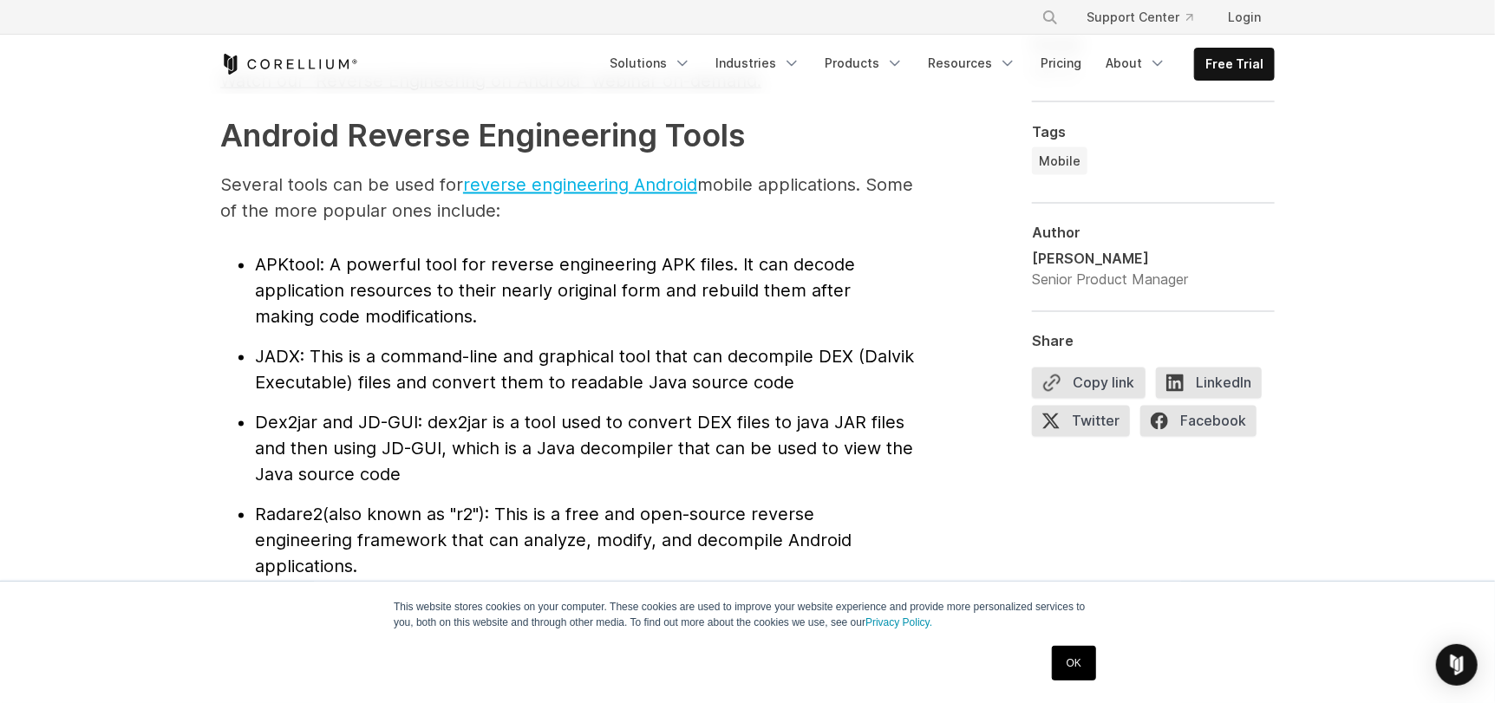
scroll to position [1820, 0]
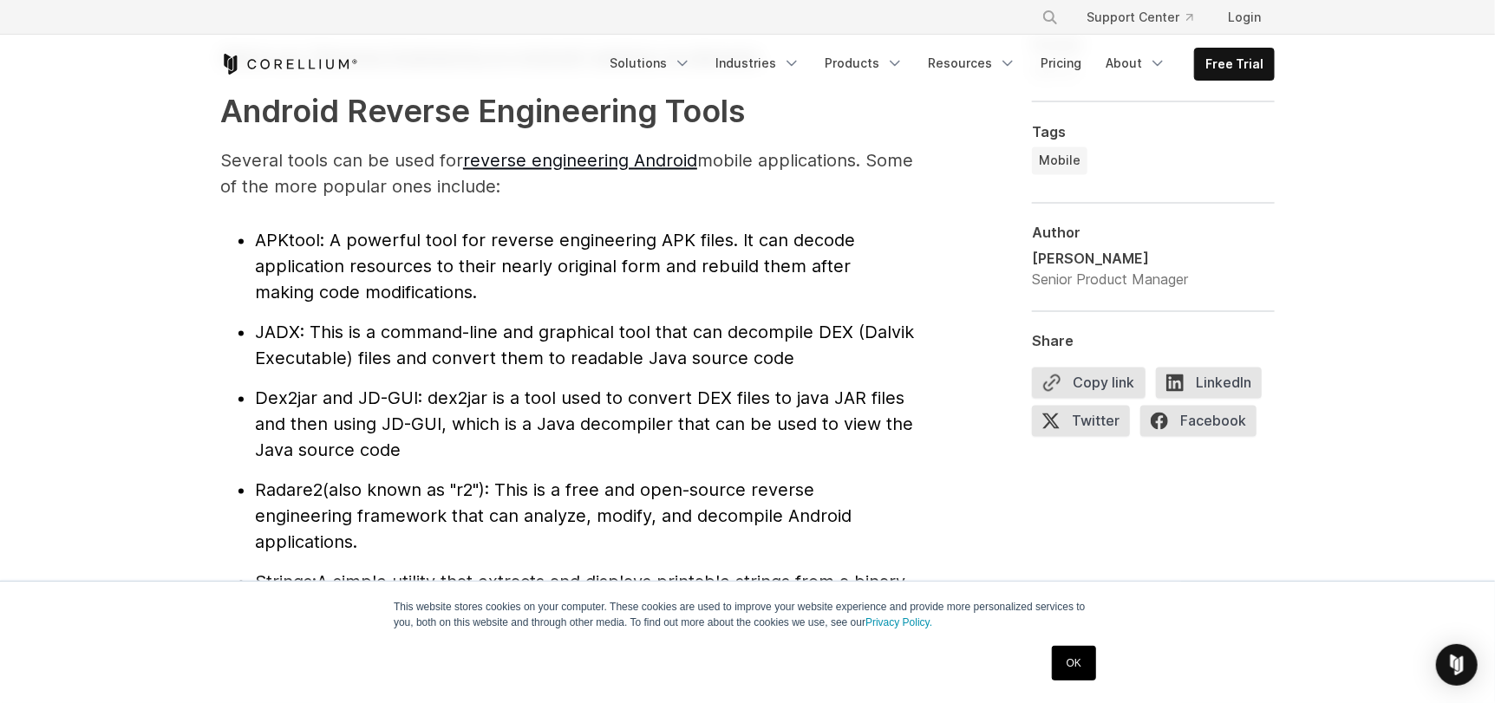
click at [274, 334] on span "JADX" at bounding box center [277, 332] width 45 height 21
copy span "JADX"
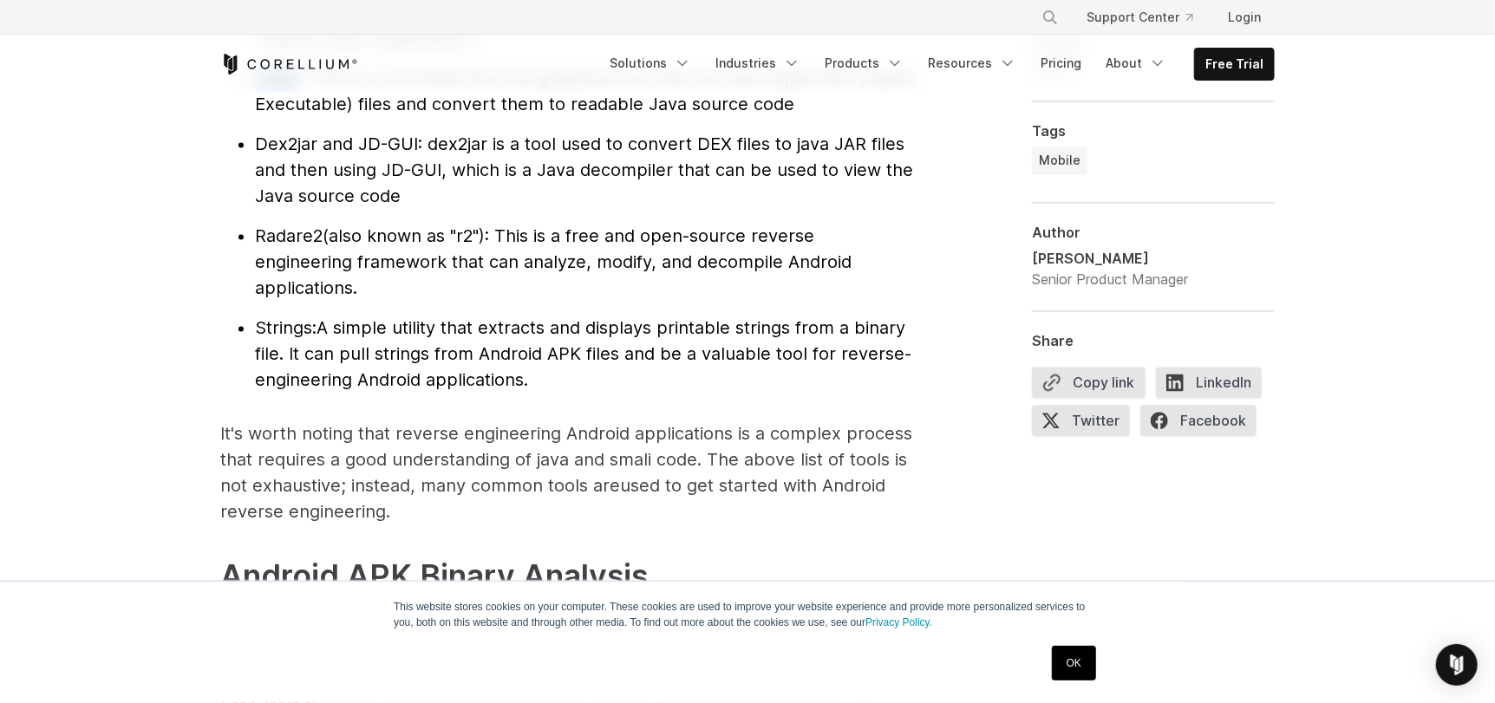
scroll to position [2081, 0]
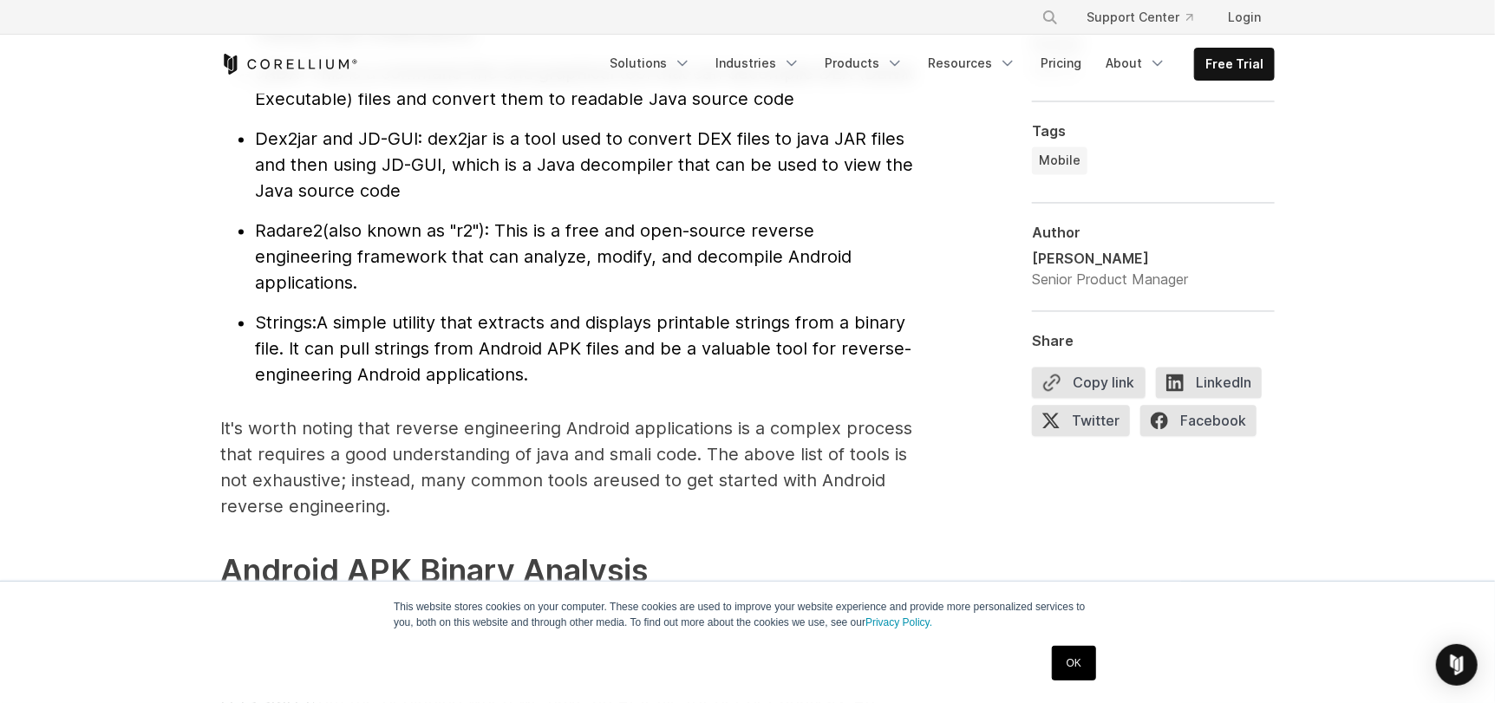
click at [273, 227] on span "Radare2" at bounding box center [289, 230] width 68 height 21
copy li "Radare2"
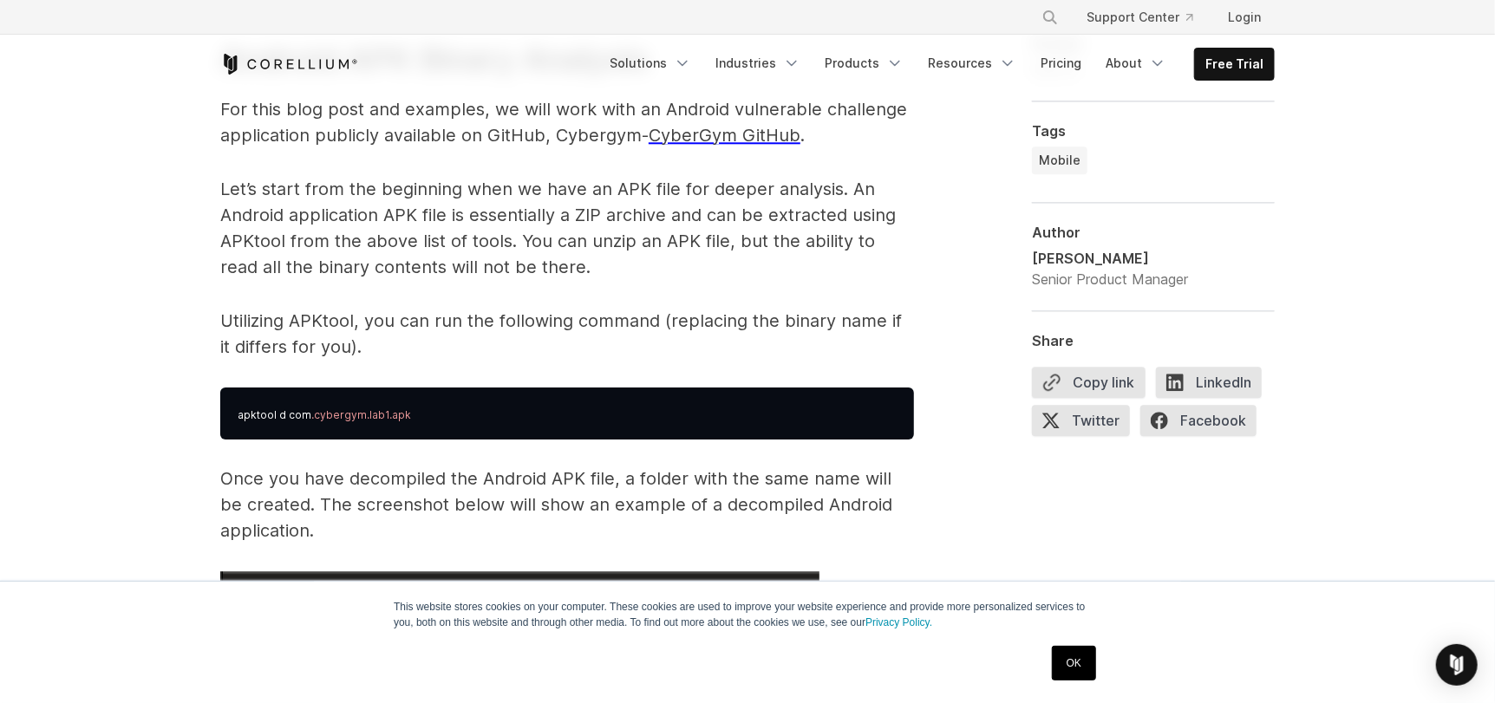
scroll to position [2601, 0]
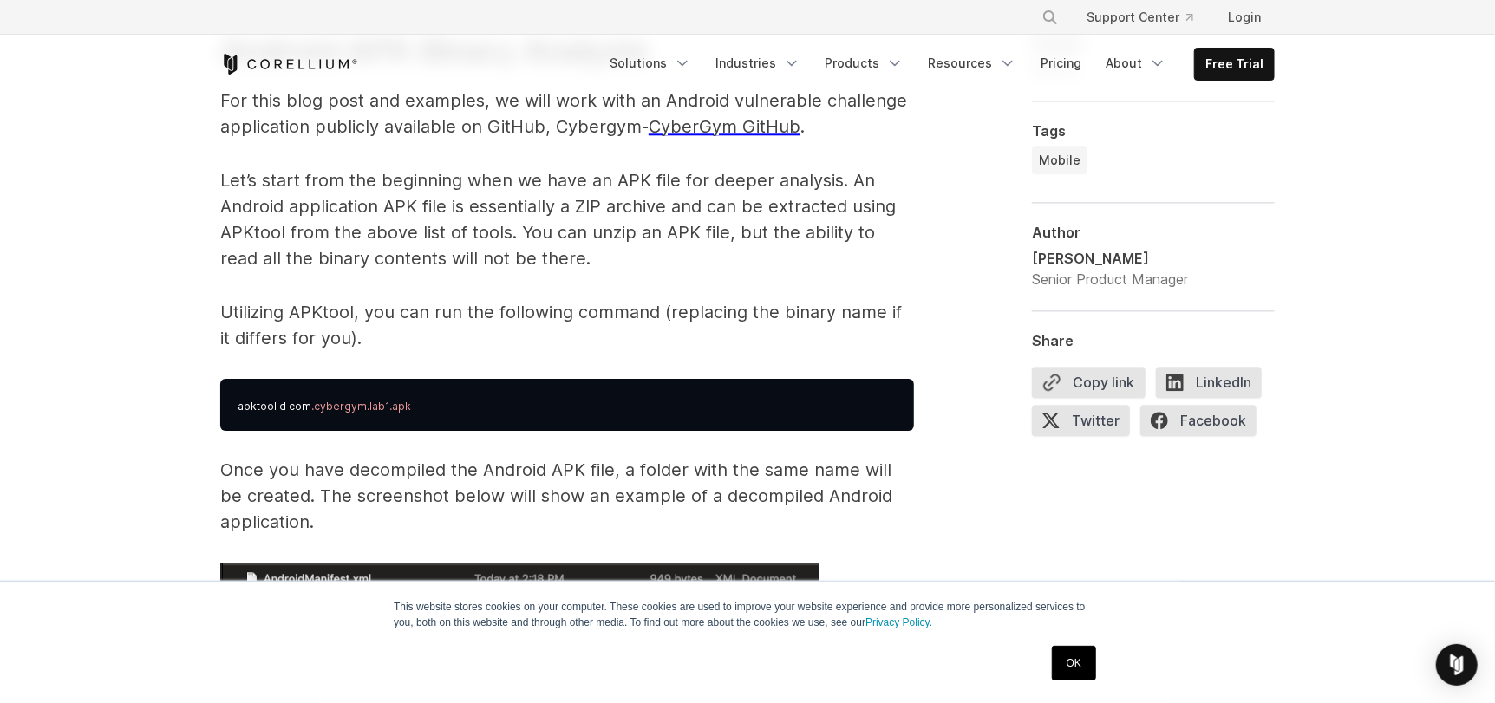
click at [569, 492] on p "Once you have decompiled the Android APK file, a folder with the same name will…" at bounding box center [567, 496] width 694 height 78
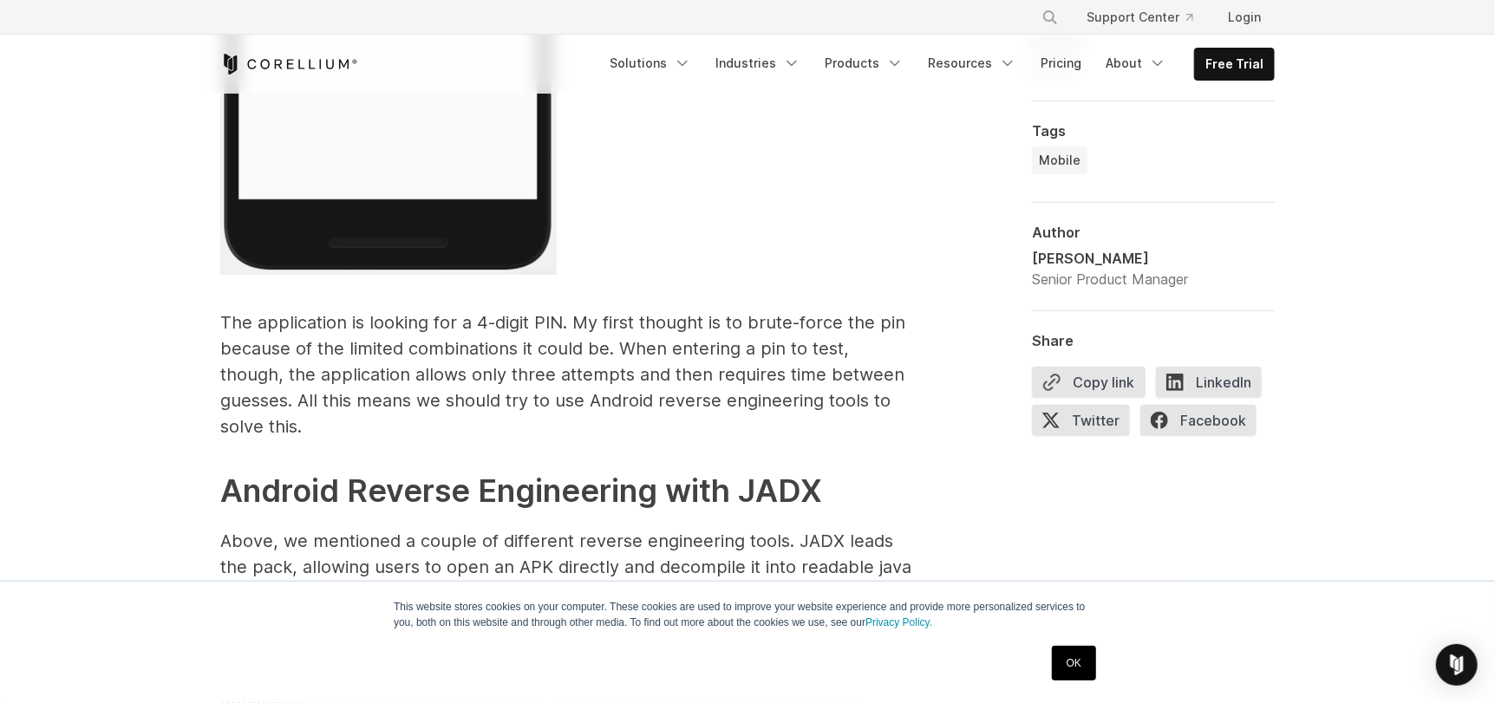
scroll to position [4074, 0]
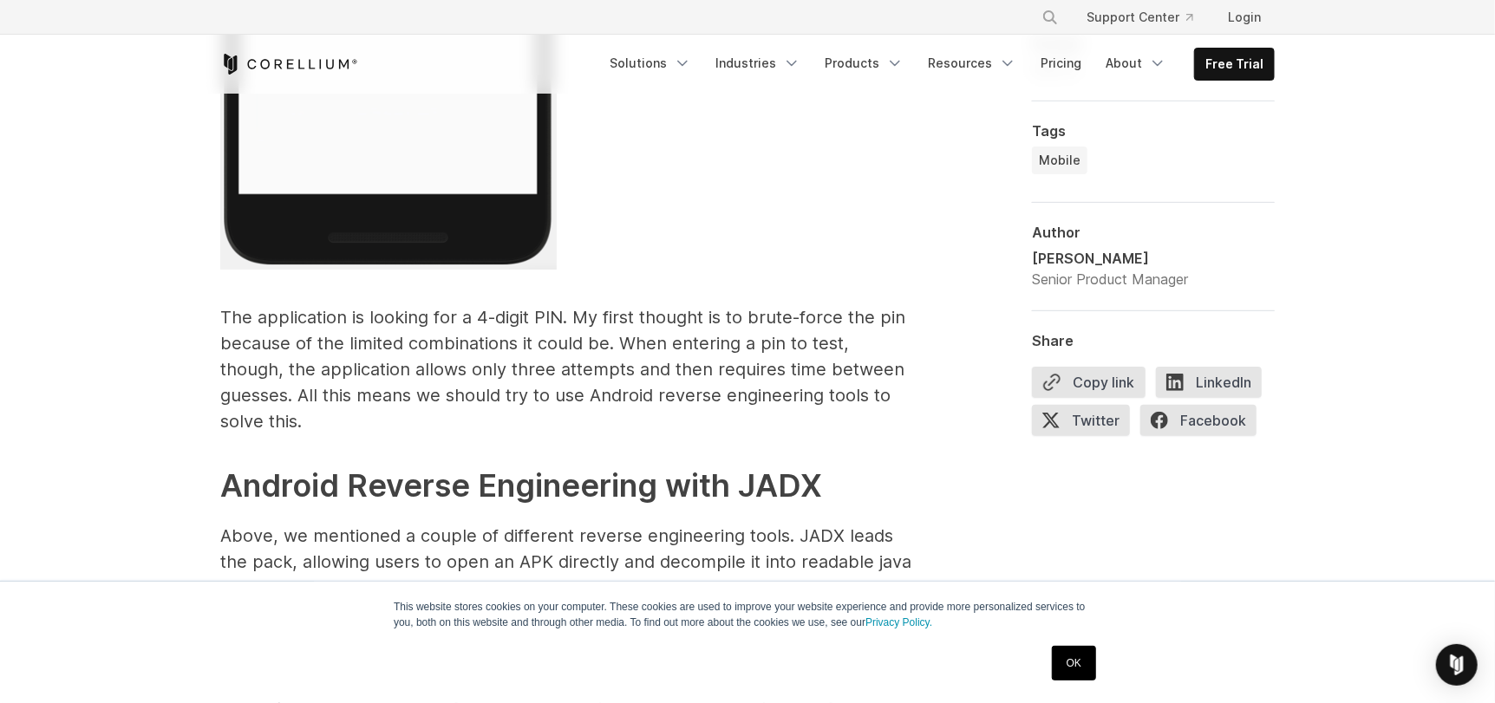
click at [612, 476] on strong "Android Reverse Engineering with JADX" at bounding box center [521, 485] width 602 height 38
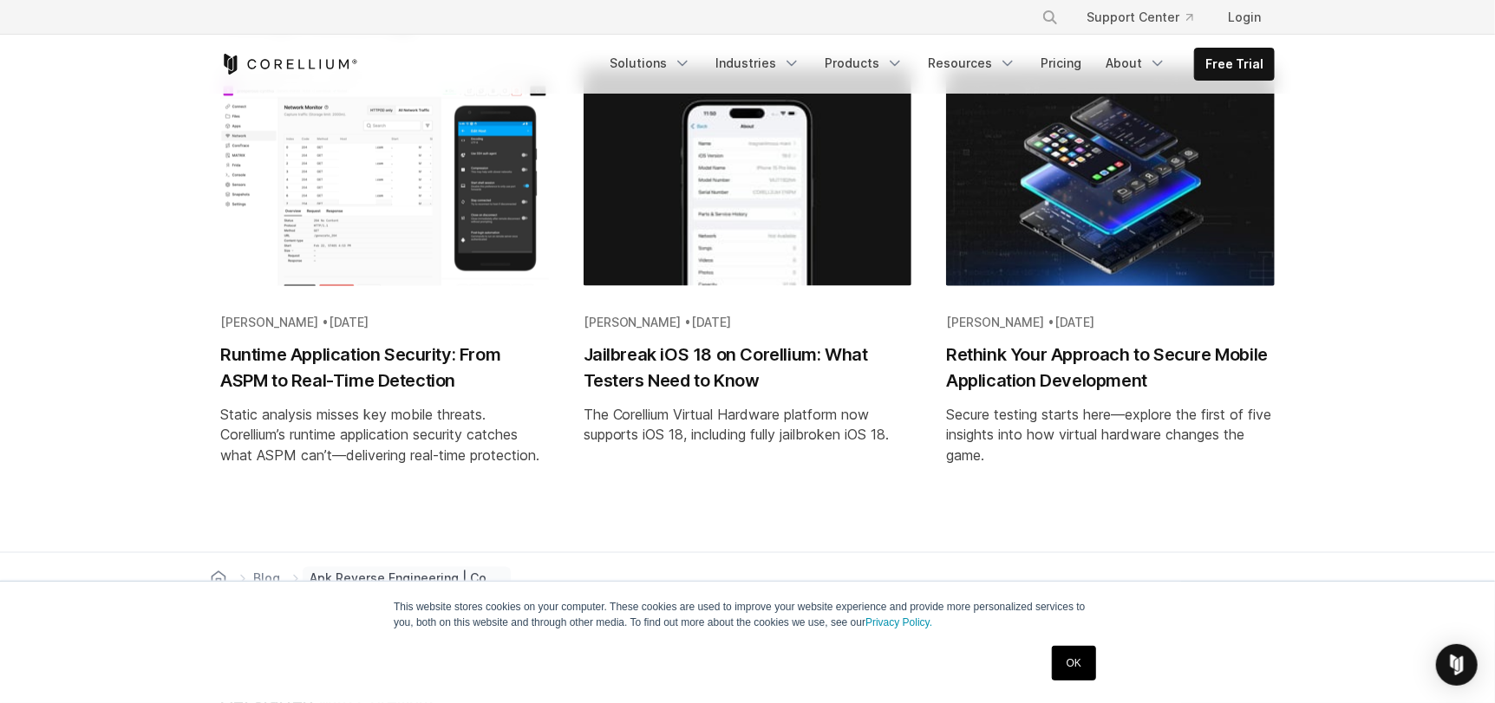
scroll to position [9536, 0]
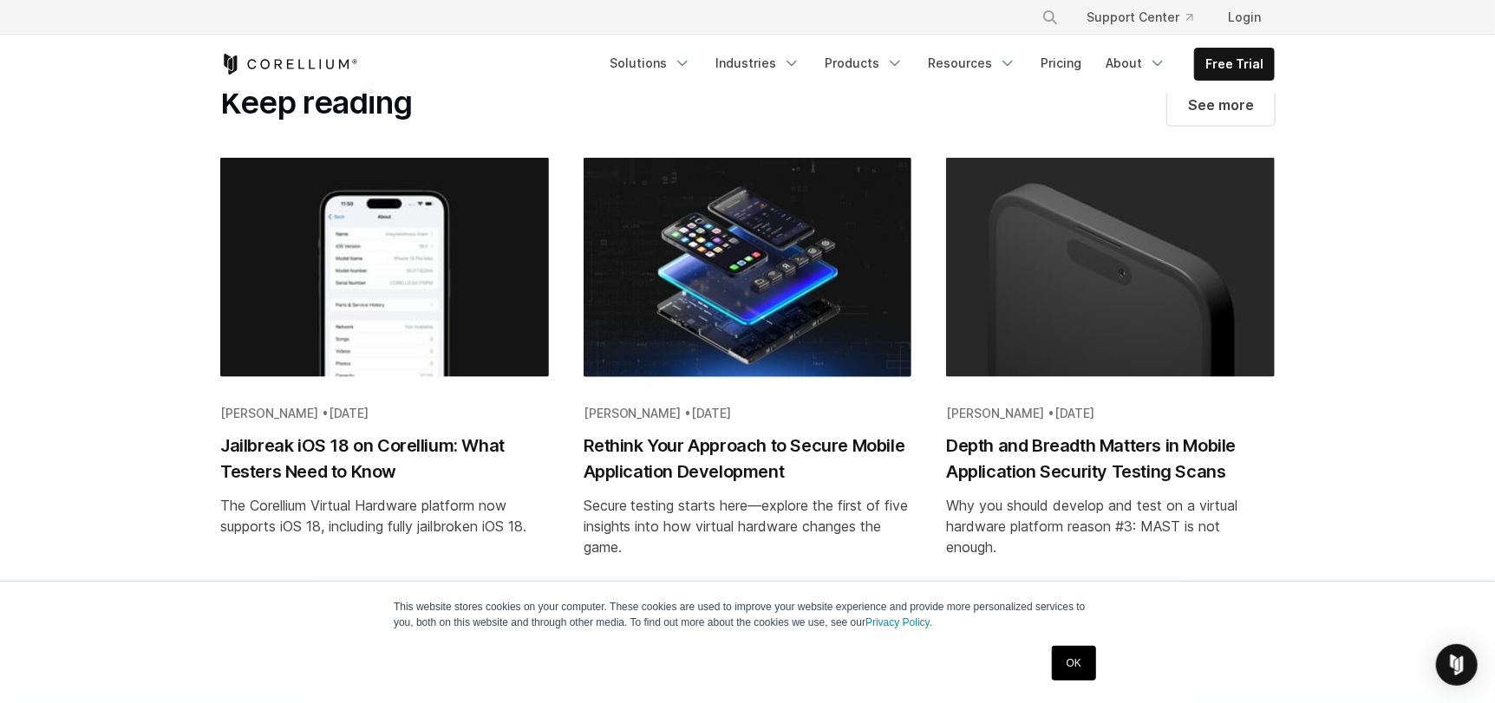
scroll to position [5634, 0]
